Goal: Task Accomplishment & Management: Use online tool/utility

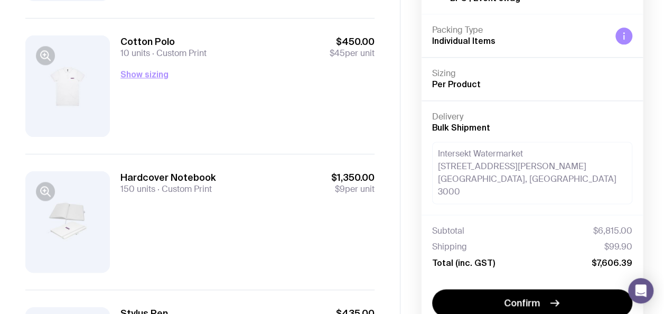
scroll to position [634, 0]
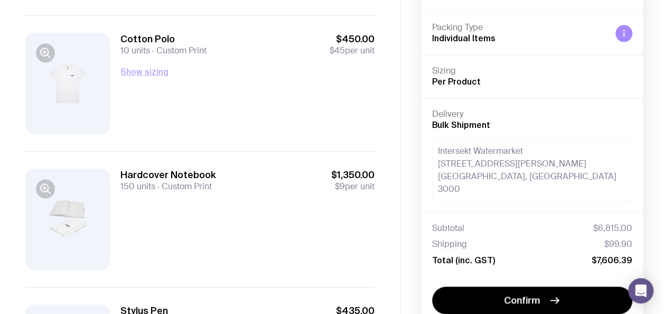
click at [147, 67] on button "Show sizing" at bounding box center [144, 71] width 48 height 13
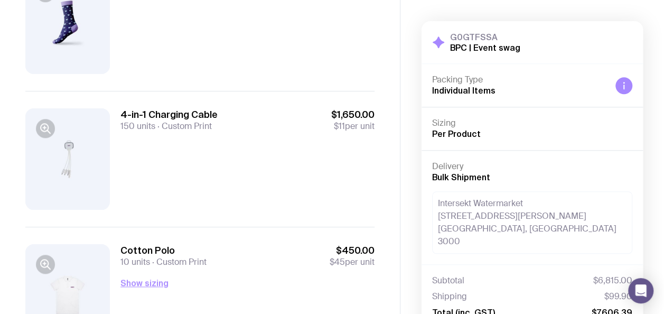
scroll to position [475, 0]
